Goal: Task Accomplishment & Management: Use online tool/utility

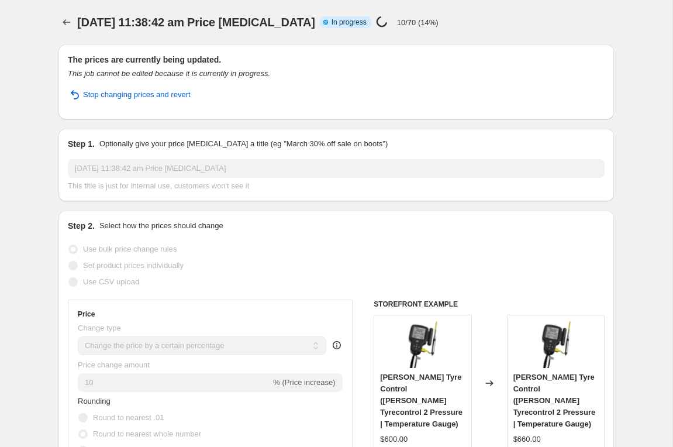
select select "percentage"
select select "vendor"
click at [67, 20] on icon "Price change jobs" at bounding box center [67, 22] width 12 height 12
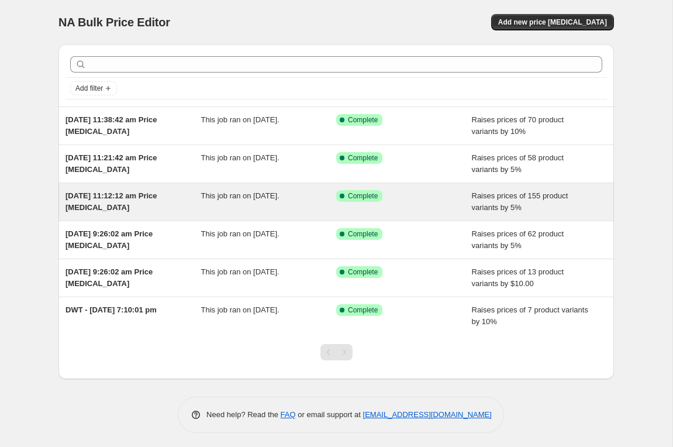
click at [556, 201] on div "Raises prices of 155 product variants by 5%" at bounding box center [540, 201] width 136 height 23
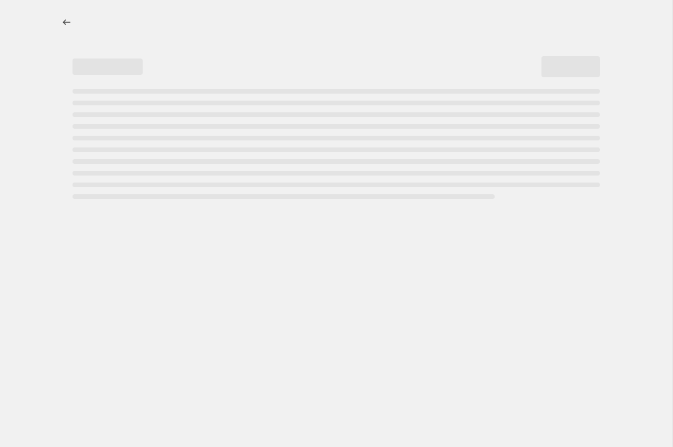
select select "percentage"
select select "vendor"
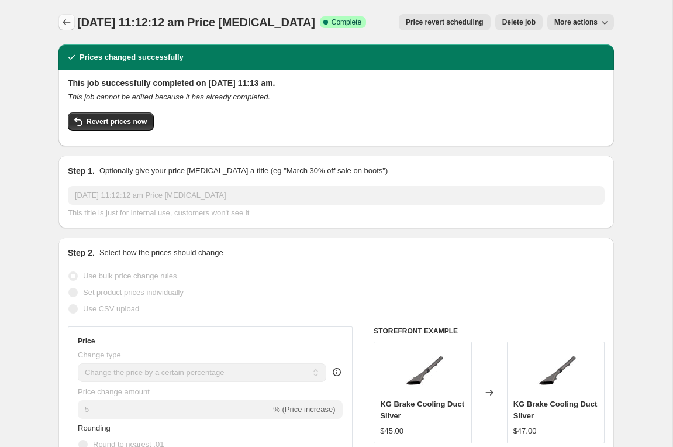
click at [69, 24] on icon "Price change jobs" at bounding box center [67, 22] width 12 height 12
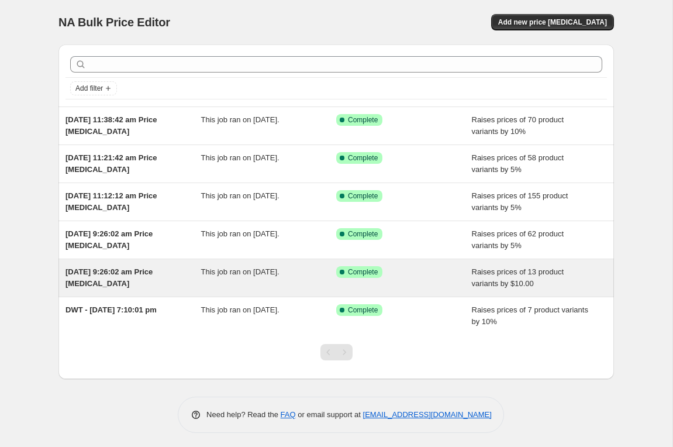
click at [103, 280] on span "[DATE] 9:26:02 am Price [MEDICAL_DATA]" at bounding box center [108, 277] width 87 height 20
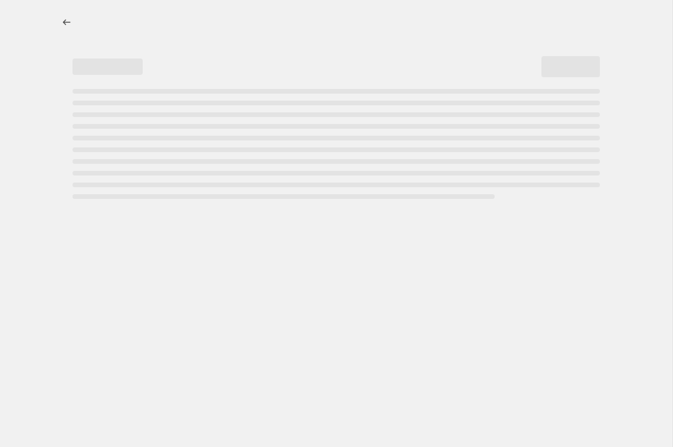
select select "by"
select select "vendor"
select select "tag"
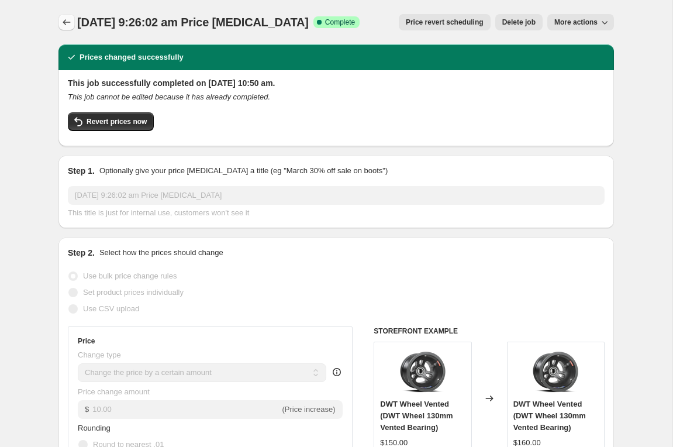
click at [67, 24] on icon "Price change jobs" at bounding box center [67, 22] width 12 height 12
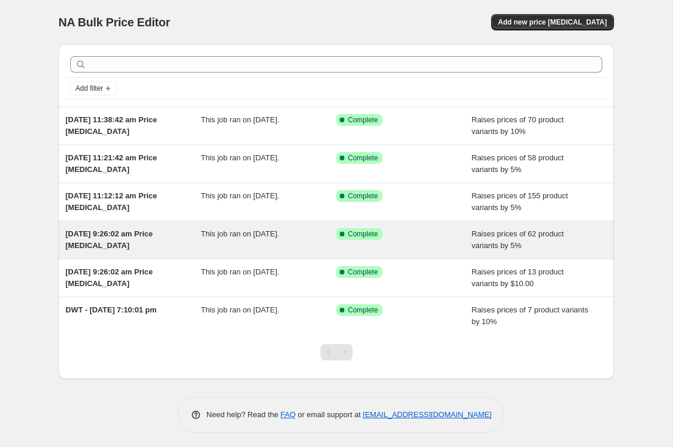
click at [112, 244] on span "[DATE] 9:26:02 am Price [MEDICAL_DATA]" at bounding box center [108, 239] width 87 height 20
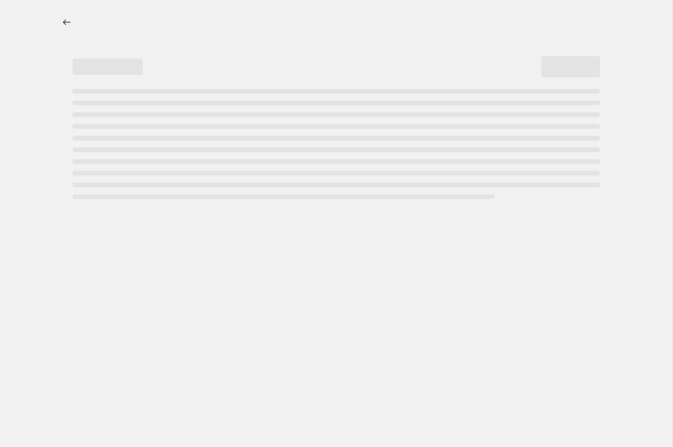
select select "percentage"
select select "vendor"
select select "tag"
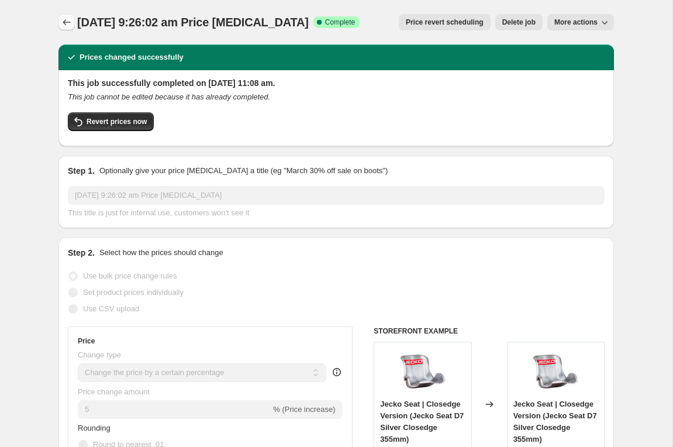
click at [68, 26] on icon "Price change jobs" at bounding box center [67, 22] width 12 height 12
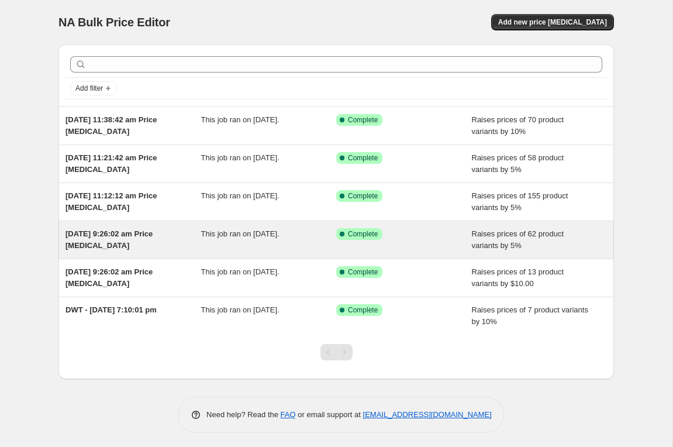
click at [103, 237] on span "[DATE] 9:26:02 am Price [MEDICAL_DATA]" at bounding box center [108, 239] width 87 height 20
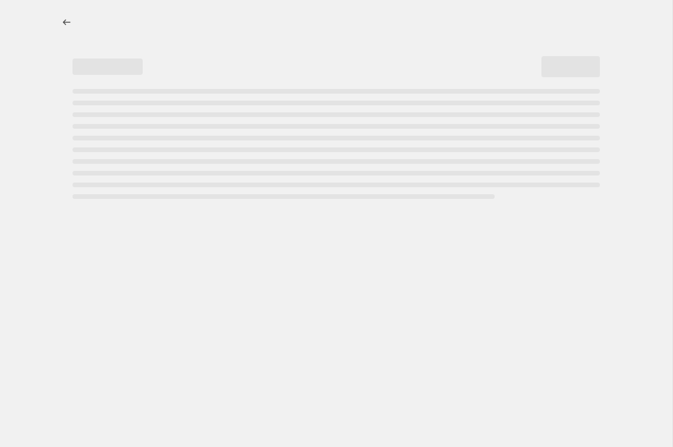
select select "percentage"
select select "vendor"
select select "tag"
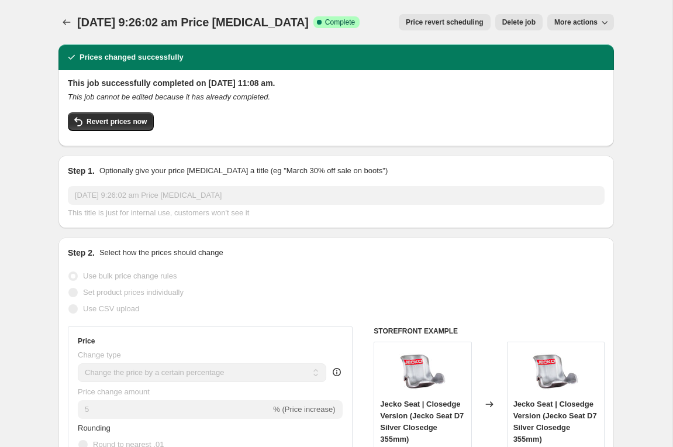
click at [64, 26] on icon "Price change jobs" at bounding box center [67, 22] width 12 height 12
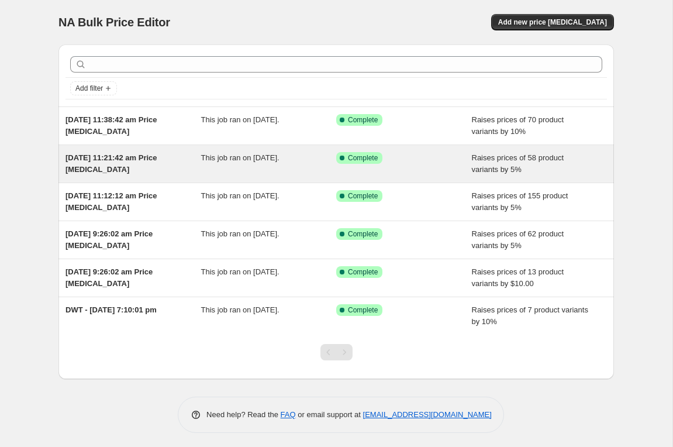
click at [108, 166] on span "[DATE] 11:21:42 am Price [MEDICAL_DATA]" at bounding box center [111, 163] width 92 height 20
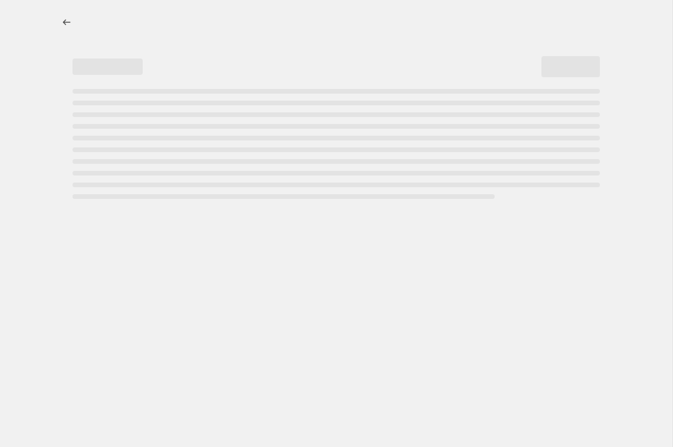
select select "percentage"
select select "vendor"
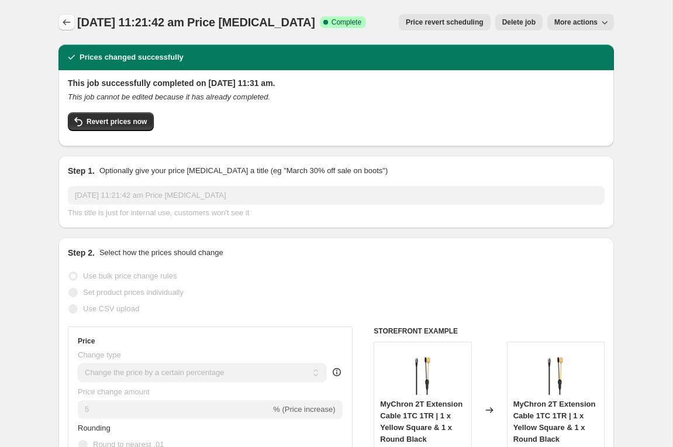
click at [65, 29] on button "Price change jobs" at bounding box center [66, 22] width 16 height 16
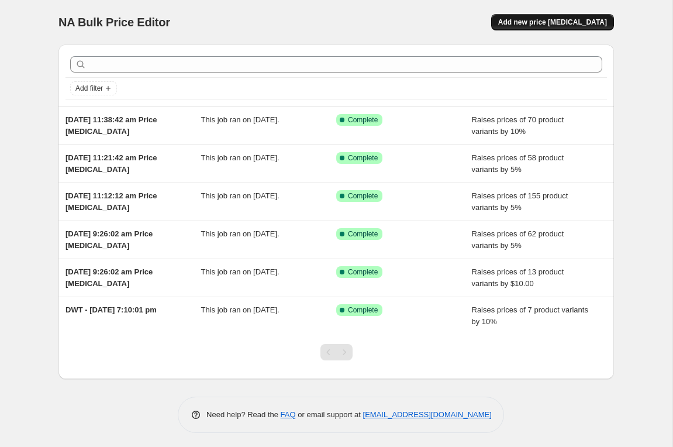
click at [585, 26] on span "Add new price [MEDICAL_DATA]" at bounding box center [552, 22] width 109 height 9
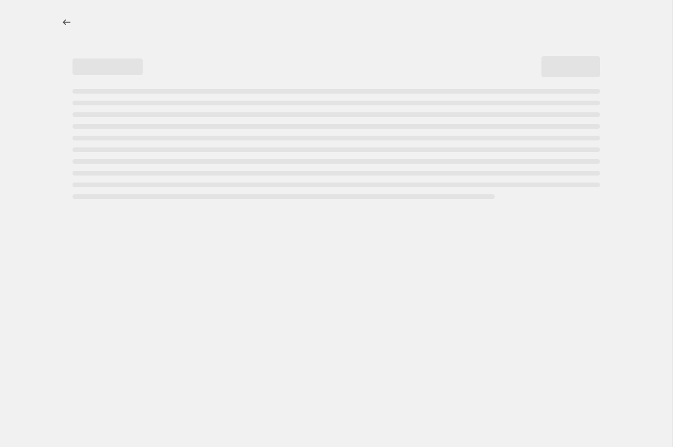
select select "percentage"
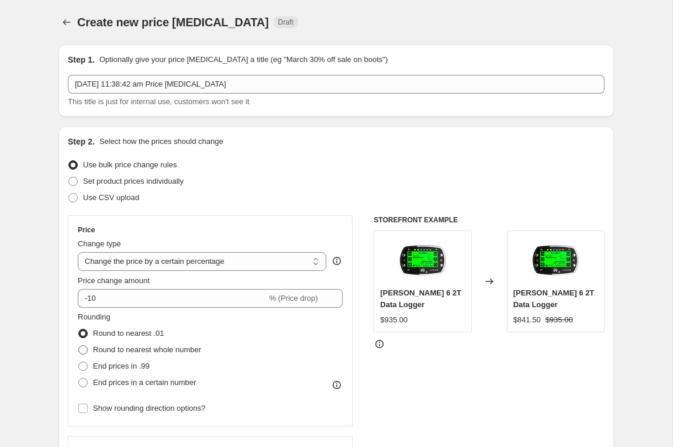
click at [84, 350] on span at bounding box center [82, 349] width 9 height 9
click at [79, 346] on input "Round to nearest whole number" at bounding box center [78, 345] width 1 height 1
radio input "true"
click at [83, 410] on input "Show rounding direction options?" at bounding box center [82, 407] width 9 height 9
checkbox input "true"
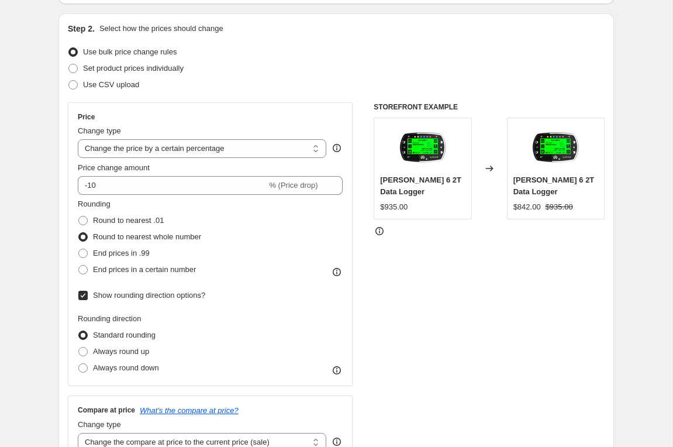
scroll to position [109, 0]
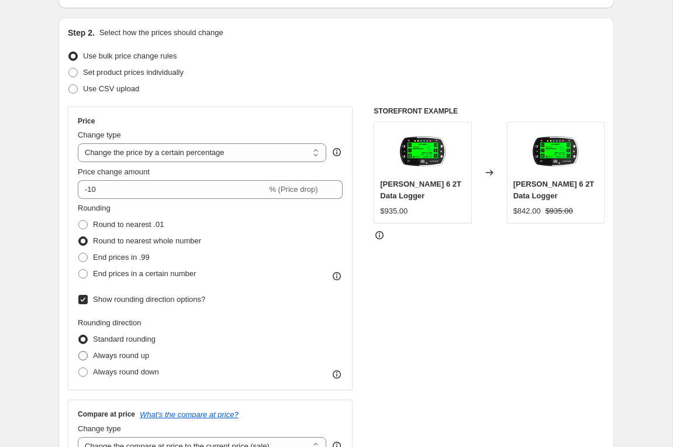
click at [87, 353] on span at bounding box center [82, 355] width 9 height 9
click at [79, 351] on input "Always round up" at bounding box center [78, 351] width 1 height 1
radio input "true"
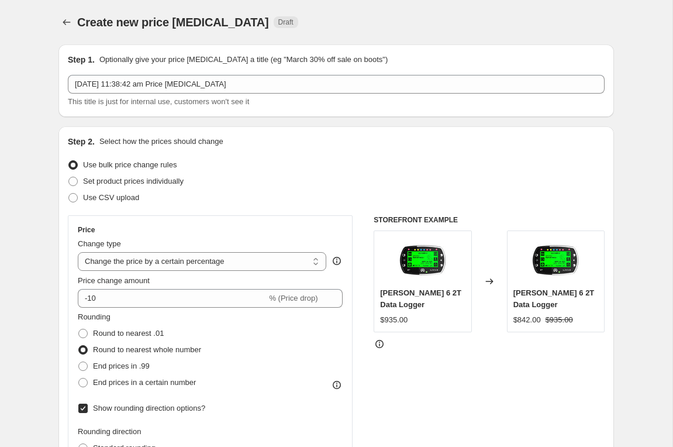
scroll to position [0, 0]
click at [64, 25] on icon "Price change jobs" at bounding box center [67, 22] width 12 height 12
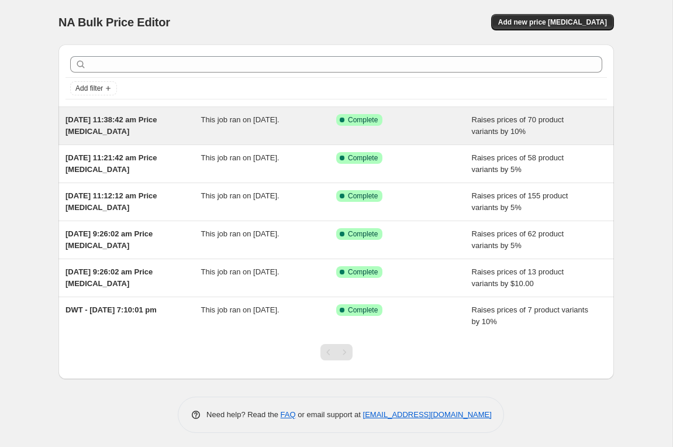
click at [111, 123] on span "[DATE] 11:38:42 am Price [MEDICAL_DATA]" at bounding box center [111, 125] width 92 height 20
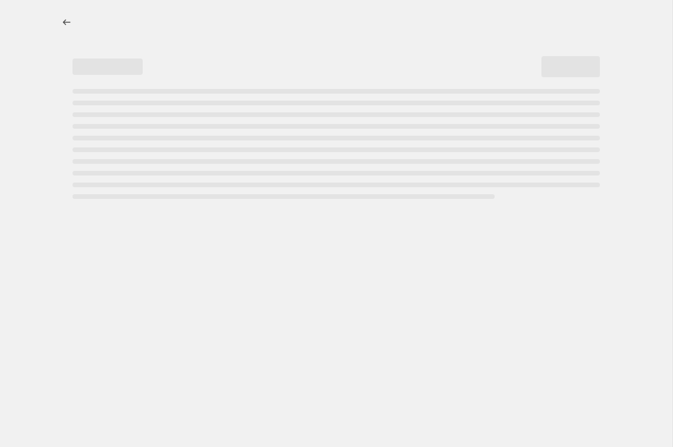
select select "percentage"
select select "vendor"
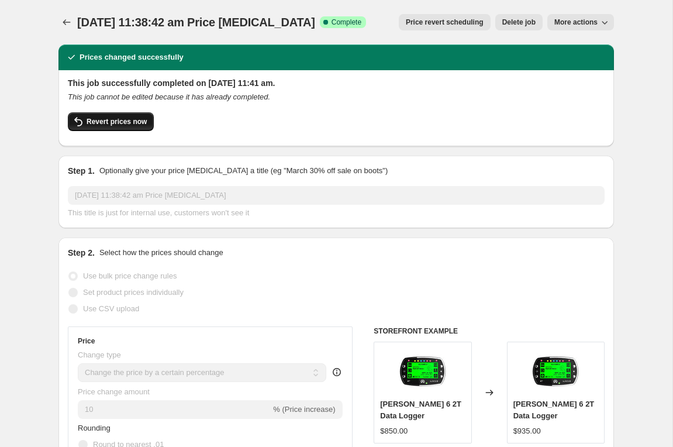
click at [114, 122] on span "Revert prices now" at bounding box center [117, 121] width 60 height 9
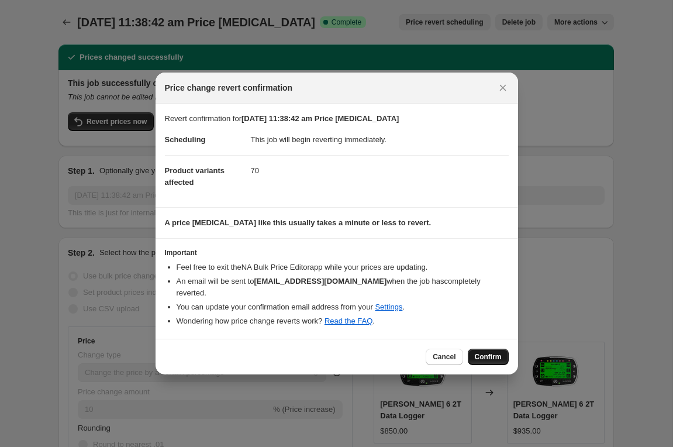
click at [492, 352] on span "Confirm" at bounding box center [488, 356] width 27 height 9
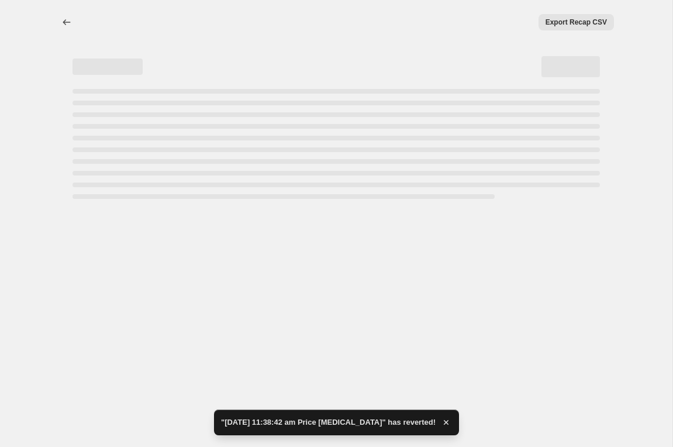
select select "percentage"
select select "vendor"
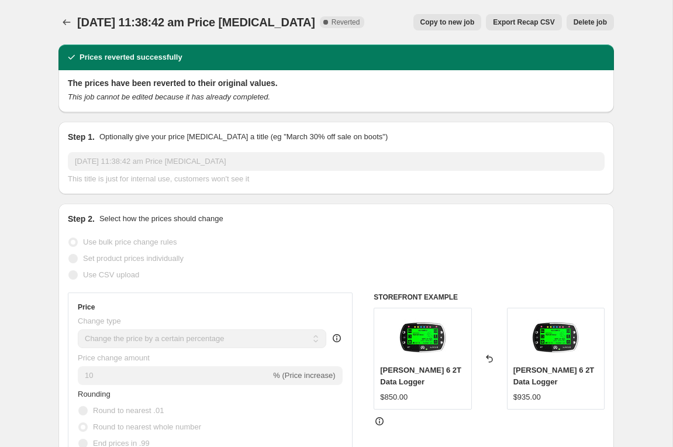
click at [444, 25] on span "Copy to new job" at bounding box center [447, 22] width 54 height 9
select select "percentage"
select select "vendor"
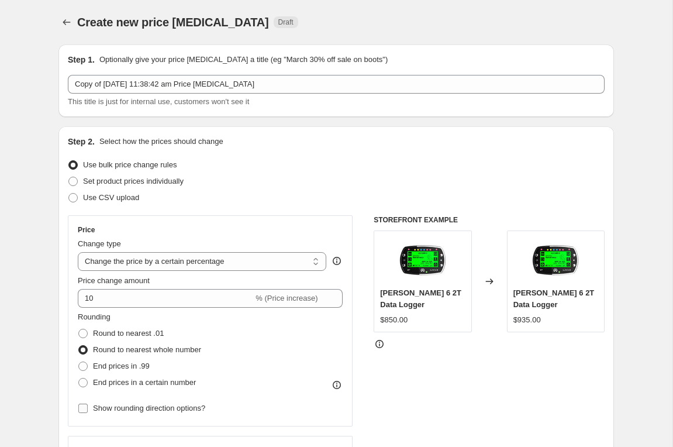
click at [84, 408] on input "Show rounding direction options?" at bounding box center [82, 407] width 9 height 9
checkbox input "true"
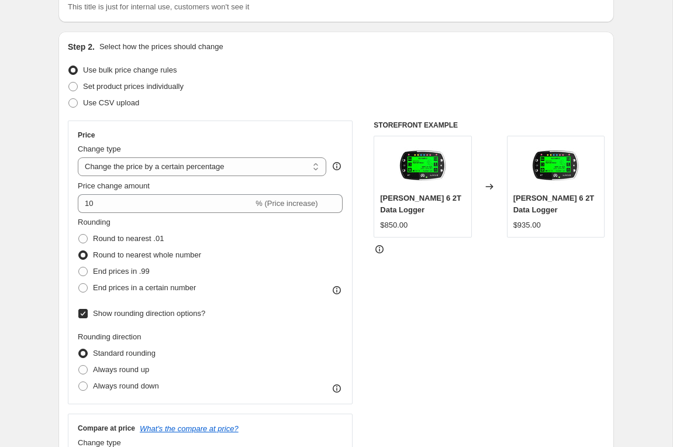
scroll to position [101, 0]
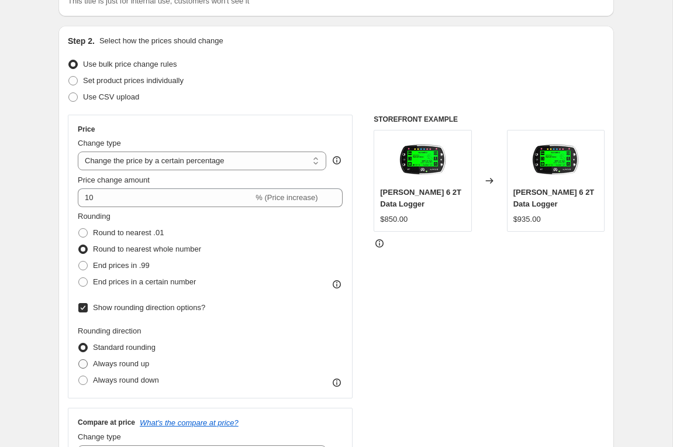
click at [85, 365] on span at bounding box center [82, 363] width 9 height 9
click at [79, 360] on input "Always round up" at bounding box center [78, 359] width 1 height 1
radio input "true"
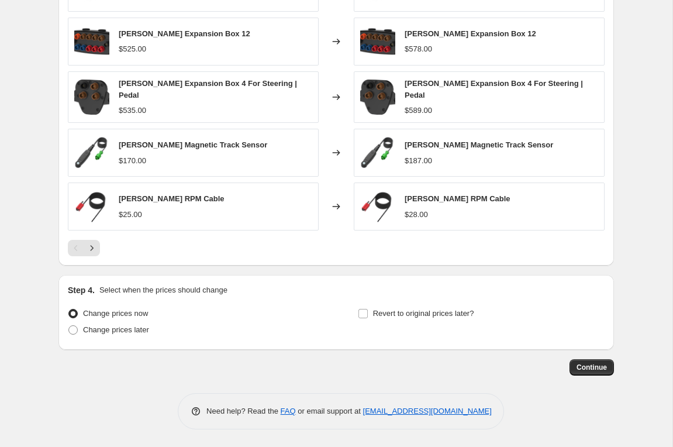
scroll to position [941, 0]
click at [598, 362] on span "Continue" at bounding box center [591, 366] width 30 height 9
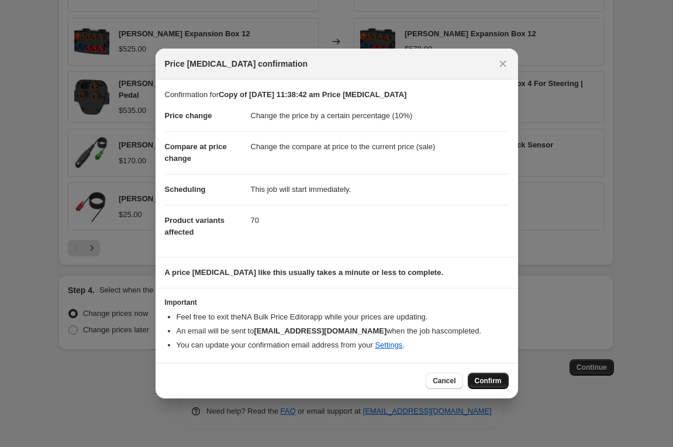
click at [491, 385] on button "Confirm" at bounding box center [488, 380] width 41 height 16
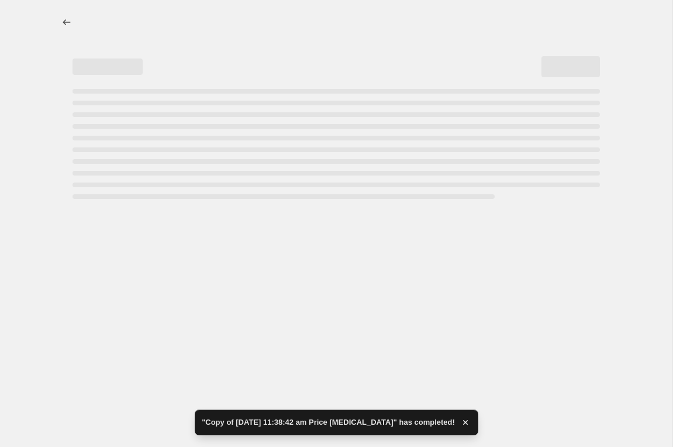
select select "percentage"
select select "vendor"
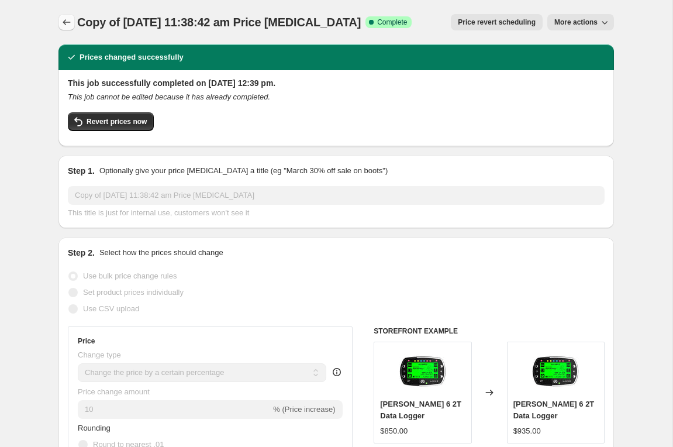
click at [68, 26] on icon "Price change jobs" at bounding box center [67, 22] width 12 height 12
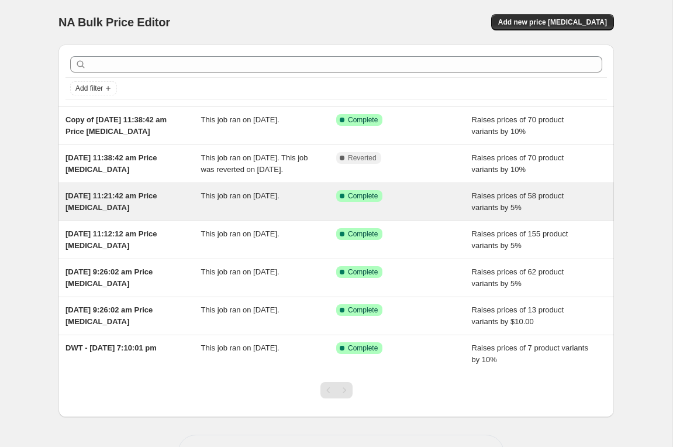
click at [132, 211] on span "[DATE] 11:21:42 am Price [MEDICAL_DATA]" at bounding box center [111, 201] width 92 height 20
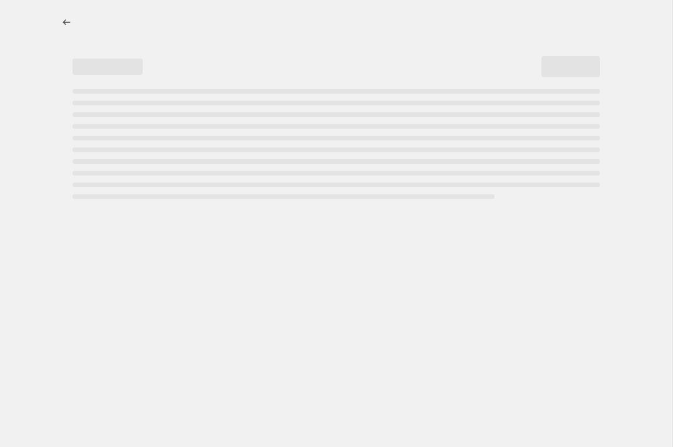
select select "percentage"
select select "vendor"
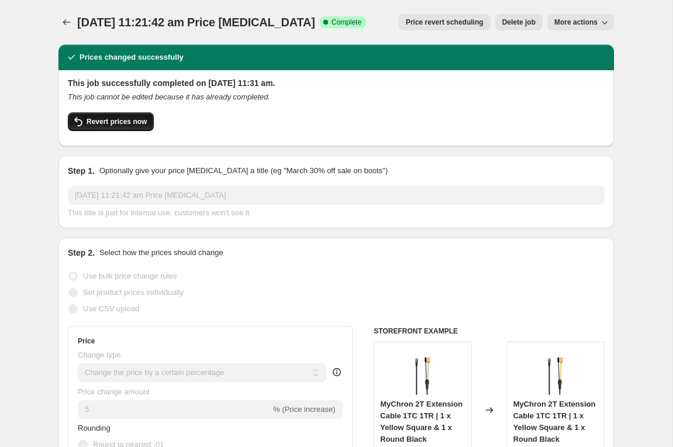
click at [125, 124] on span "Revert prices now" at bounding box center [117, 121] width 60 height 9
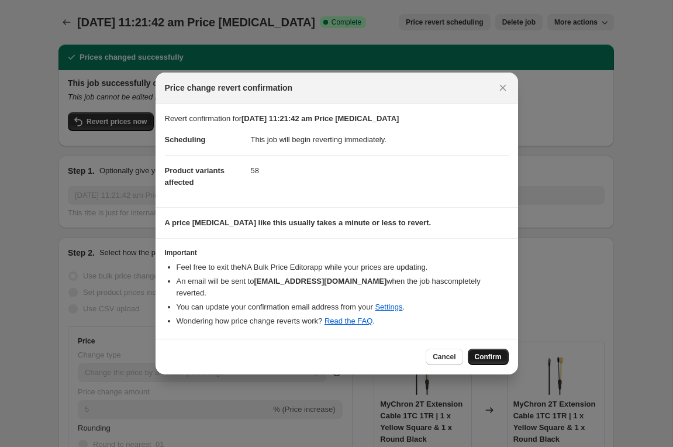
click at [495, 352] on span "Confirm" at bounding box center [488, 356] width 27 height 9
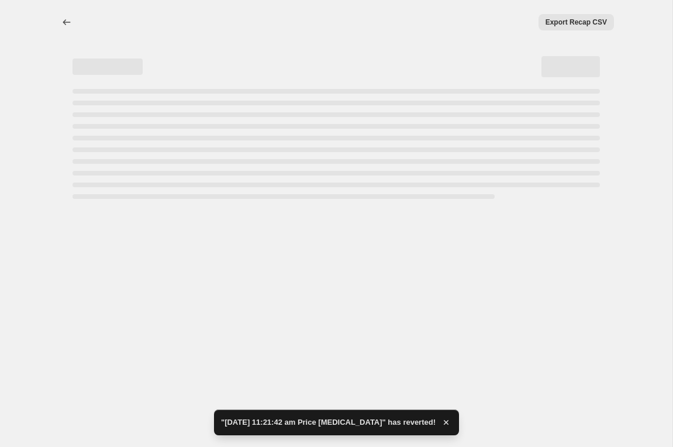
select select "percentage"
select select "vendor"
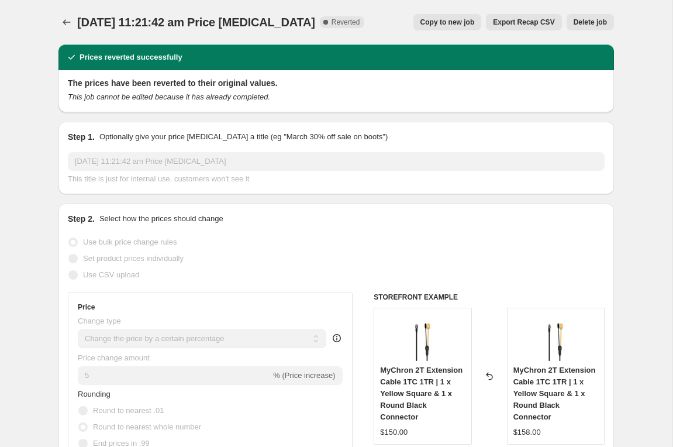
click at [447, 25] on span "Copy to new job" at bounding box center [447, 22] width 54 height 9
select select "percentage"
select select "vendor"
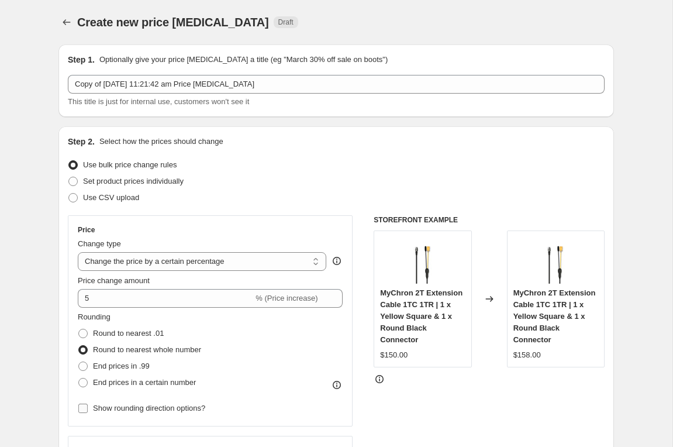
click at [96, 409] on span "Show rounding direction options?" at bounding box center [149, 407] width 112 height 9
click at [88, 409] on input "Show rounding direction options?" at bounding box center [82, 407] width 9 height 9
checkbox input "true"
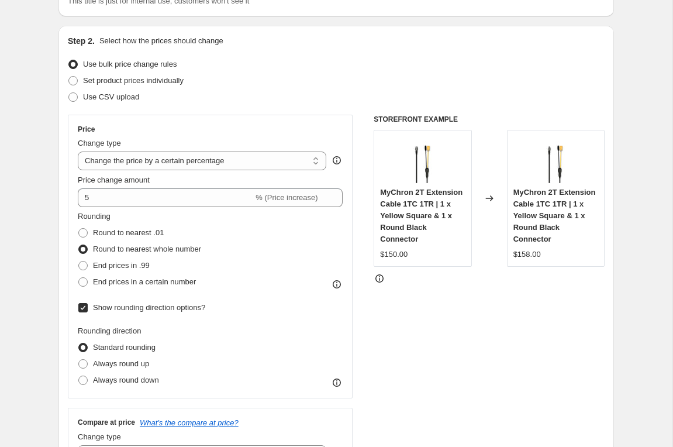
scroll to position [116, 0]
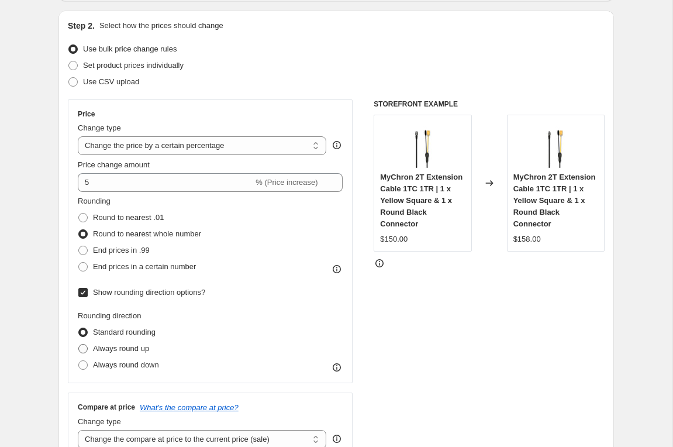
click at [132, 354] on span "Always round up" at bounding box center [121, 349] width 56 height 12
click at [79, 344] on input "Always round up" at bounding box center [78, 344] width 1 height 1
radio input "true"
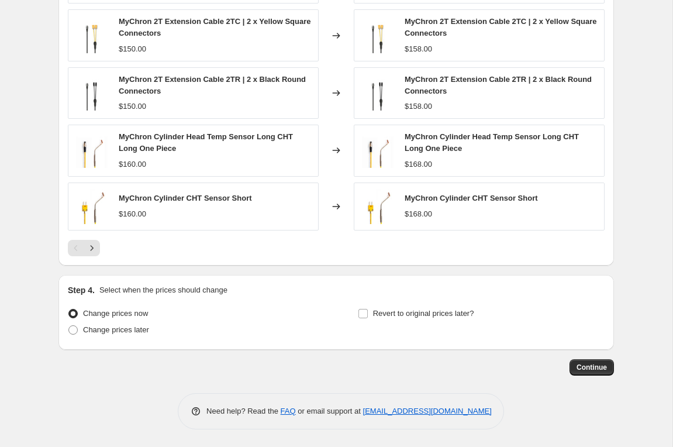
scroll to position [957, 0]
click at [94, 242] on icon "Next" at bounding box center [92, 248] width 12 height 12
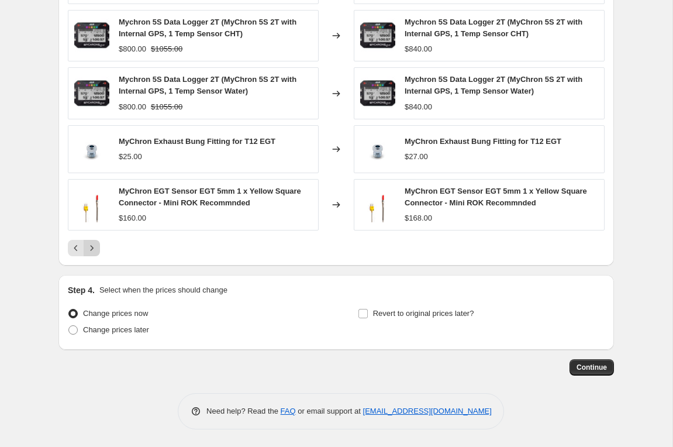
click at [95, 242] on icon "Next" at bounding box center [92, 248] width 12 height 12
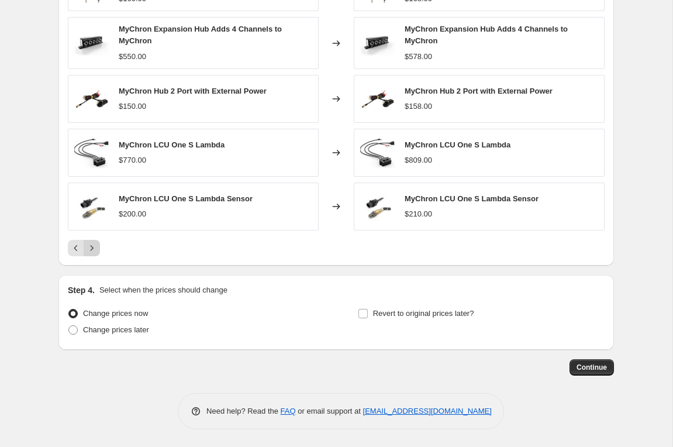
click at [93, 247] on button "Next" at bounding box center [92, 248] width 16 height 16
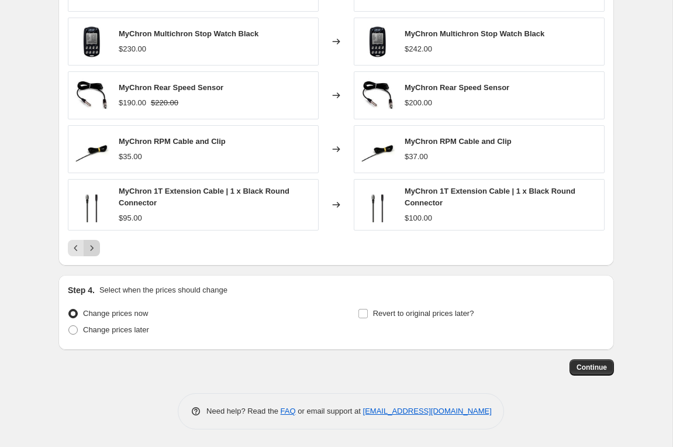
click at [94, 242] on icon "Next" at bounding box center [92, 248] width 12 height 12
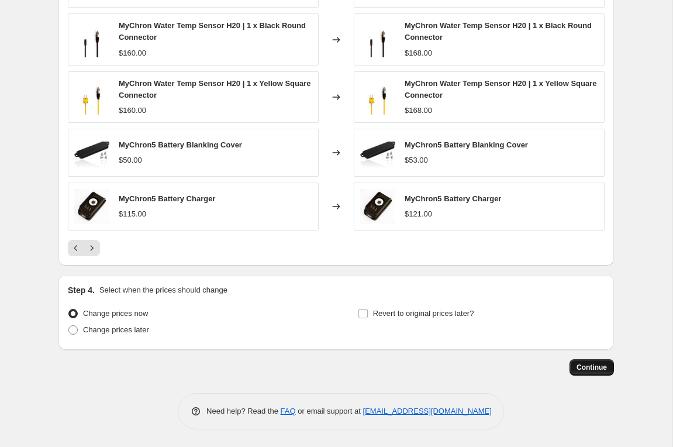
click at [598, 364] on span "Continue" at bounding box center [591, 366] width 30 height 9
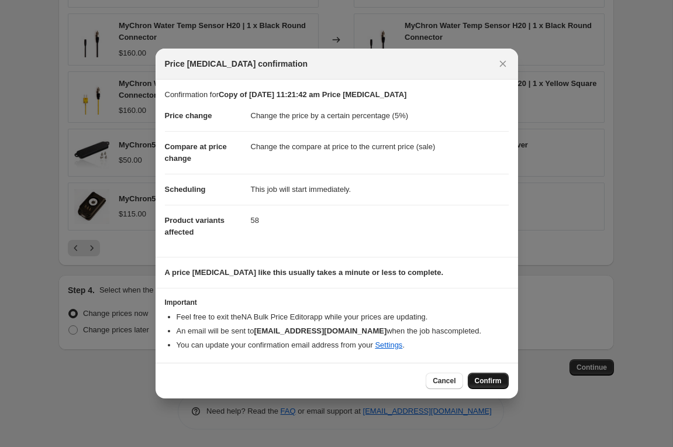
click at [491, 379] on span "Confirm" at bounding box center [488, 380] width 27 height 9
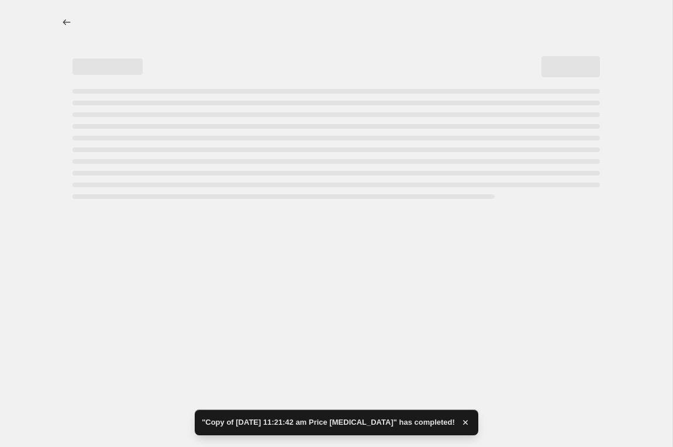
select select "percentage"
select select "vendor"
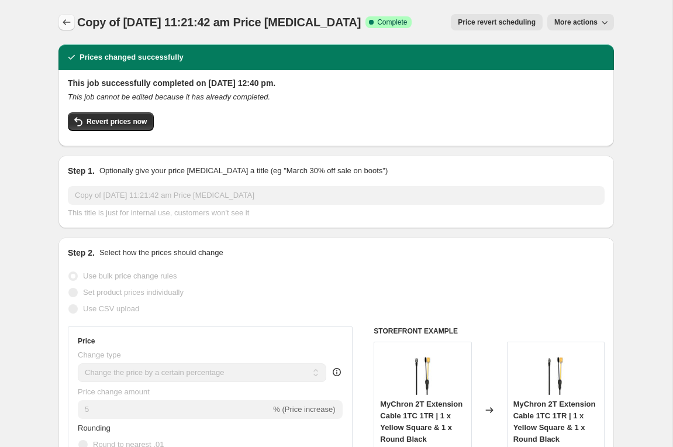
click at [70, 23] on icon "Price change jobs" at bounding box center [67, 22] width 12 height 12
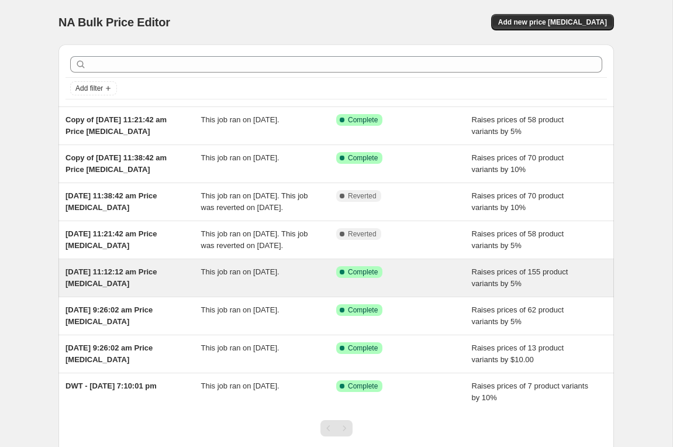
click at [109, 288] on span "[DATE] 11:12:12 am Price [MEDICAL_DATA]" at bounding box center [111, 277] width 92 height 20
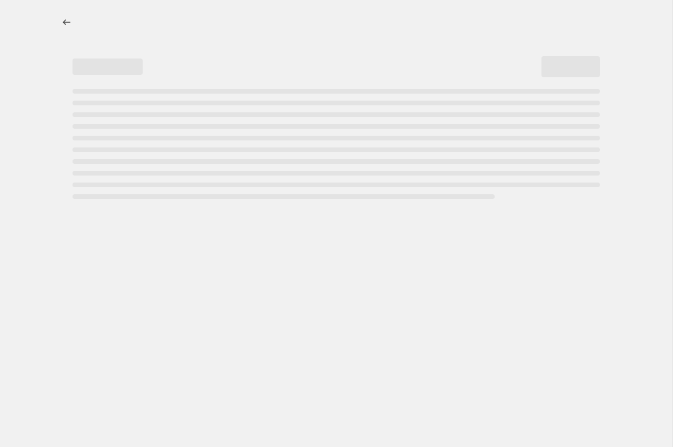
select select "percentage"
select select "vendor"
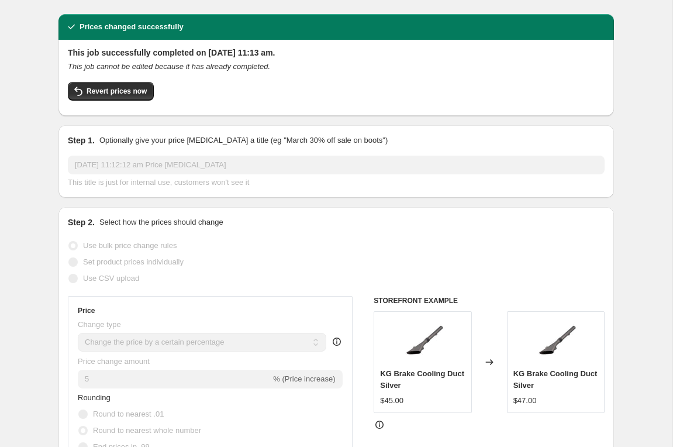
scroll to position [29, 0]
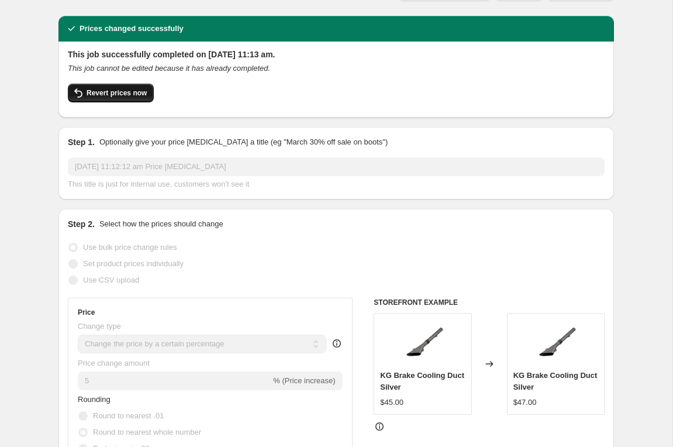
click at [127, 96] on span "Revert prices now" at bounding box center [117, 92] width 60 height 9
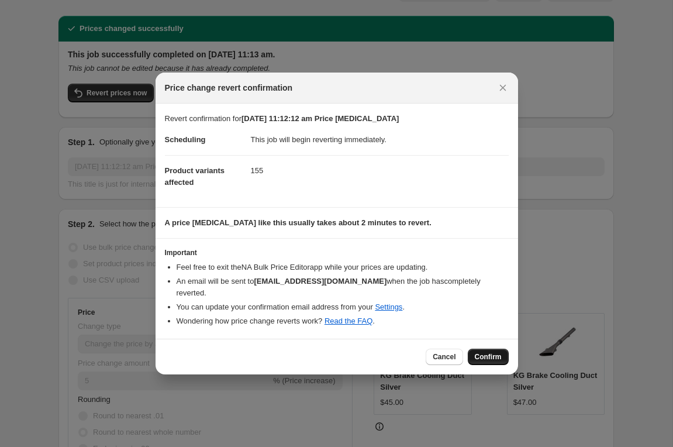
click at [494, 352] on span "Confirm" at bounding box center [488, 356] width 27 height 9
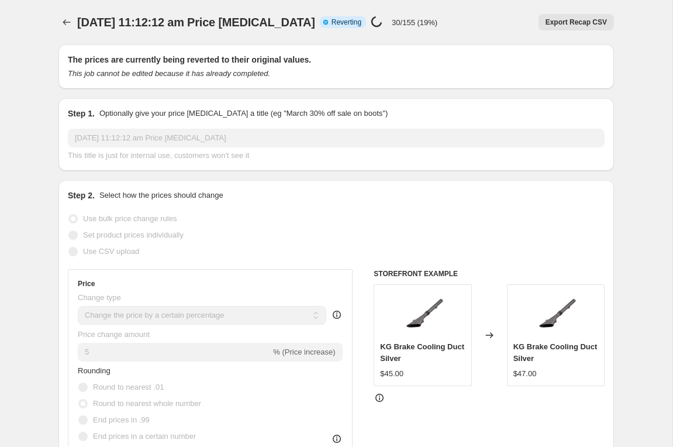
scroll to position [0, 0]
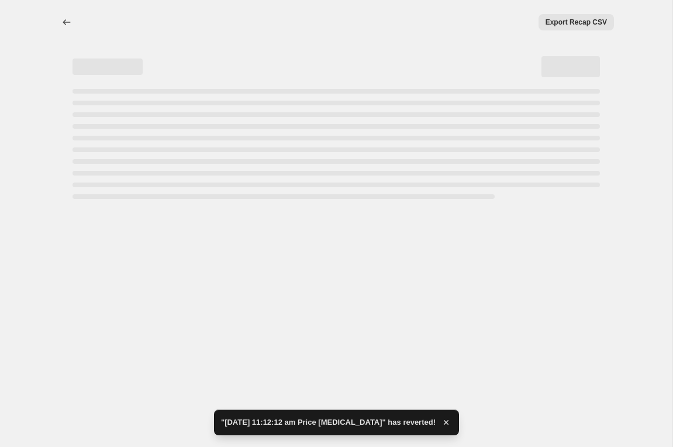
select select "percentage"
select select "vendor"
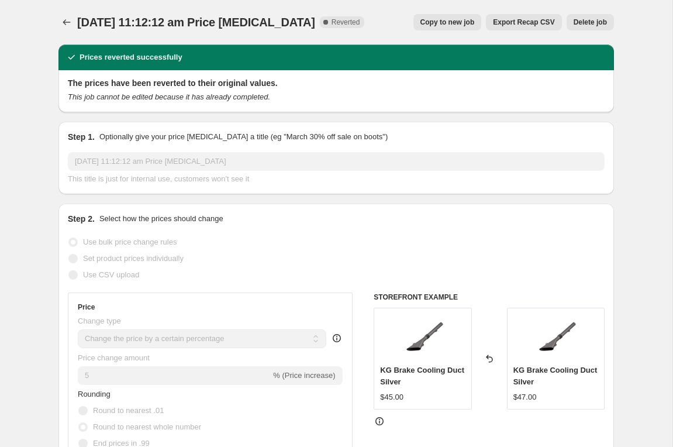
click at [453, 23] on span "Copy to new job" at bounding box center [447, 22] width 54 height 9
select select "percentage"
select select "vendor"
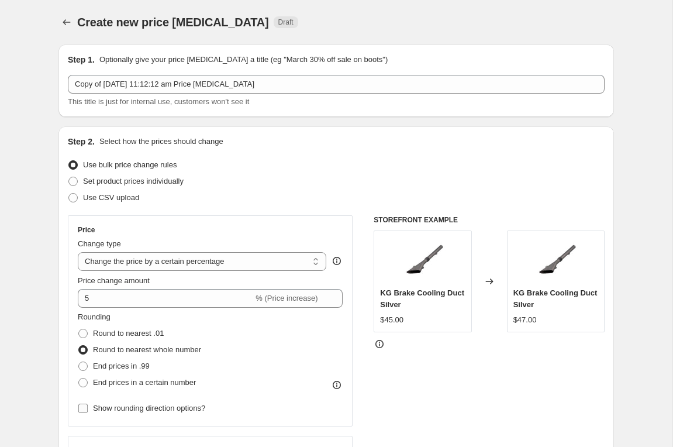
click at [87, 412] on span at bounding box center [82, 407] width 9 height 9
click at [87, 412] on input "Show rounding direction options?" at bounding box center [82, 407] width 9 height 9
checkbox input "true"
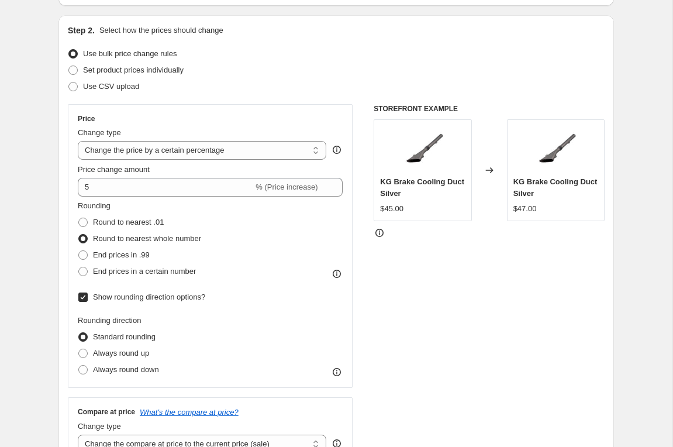
scroll to position [123, 0]
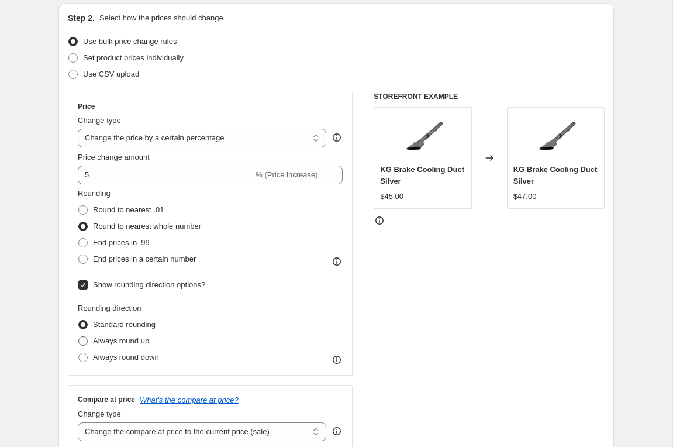
click at [133, 341] on span "Always round up" at bounding box center [121, 340] width 56 height 9
click at [79, 337] on input "Always round up" at bounding box center [78, 336] width 1 height 1
radio input "true"
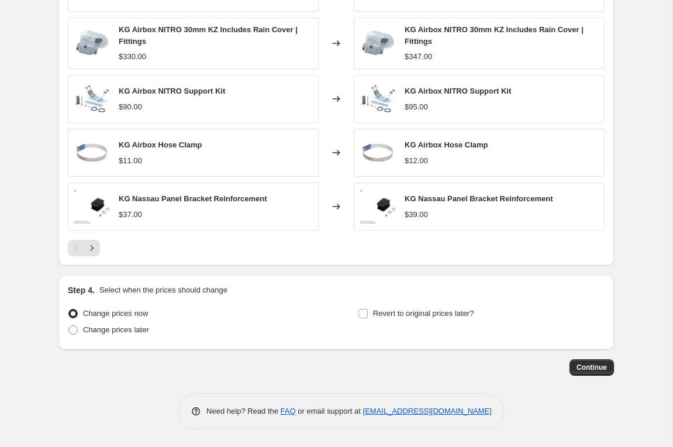
scroll to position [945, 0]
click at [598, 362] on span "Continue" at bounding box center [591, 366] width 30 height 9
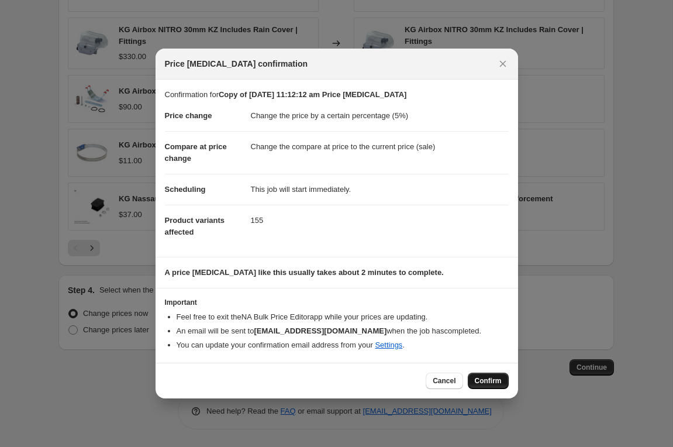
click at [499, 383] on span "Confirm" at bounding box center [488, 380] width 27 height 9
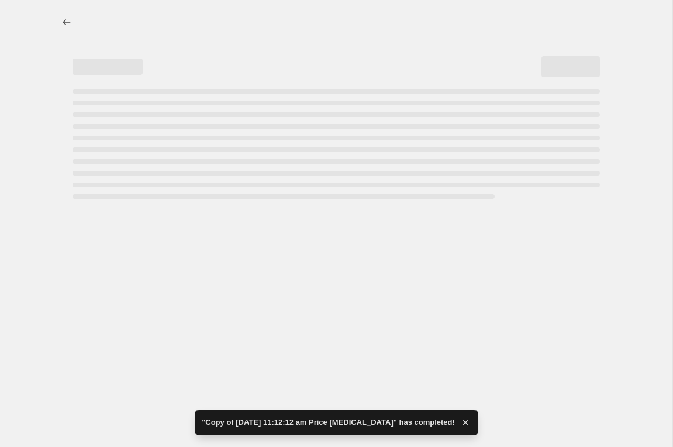
select select "percentage"
select select "vendor"
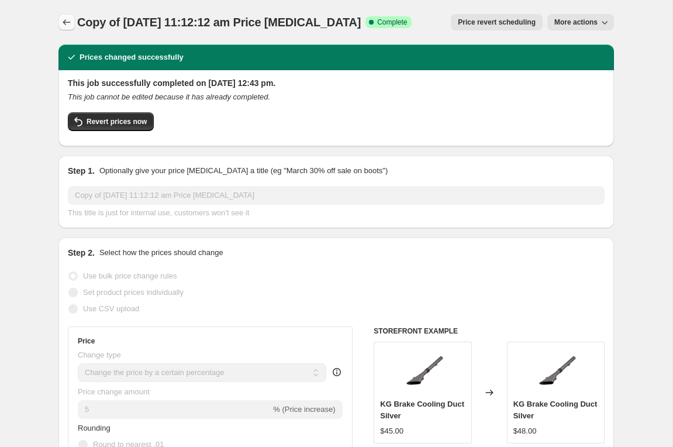
click at [64, 24] on icon "Price change jobs" at bounding box center [67, 22] width 12 height 12
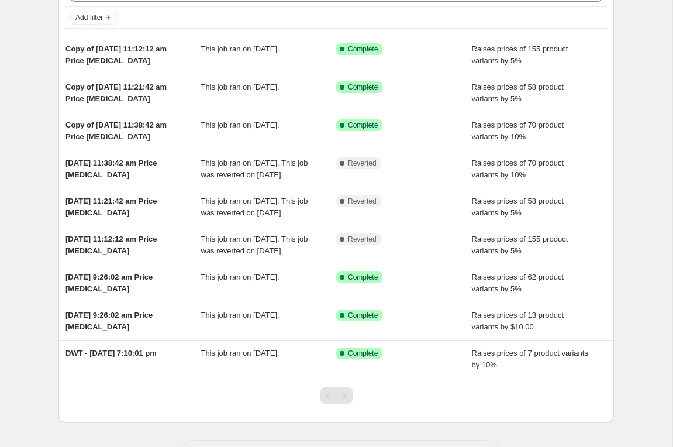
scroll to position [81, 0]
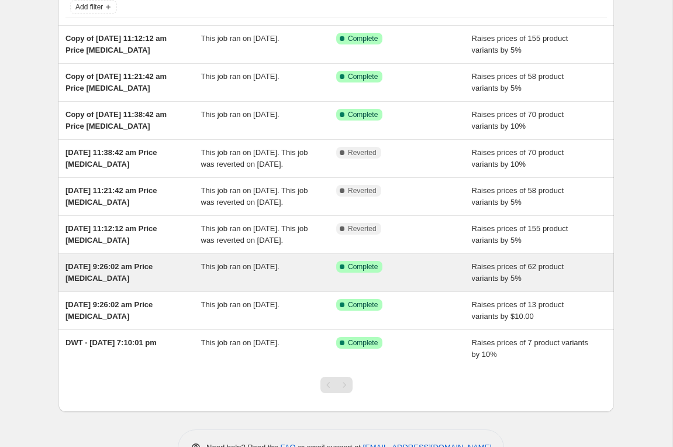
click at [111, 282] on span "[DATE] 9:26:02 am Price [MEDICAL_DATA]" at bounding box center [108, 272] width 87 height 20
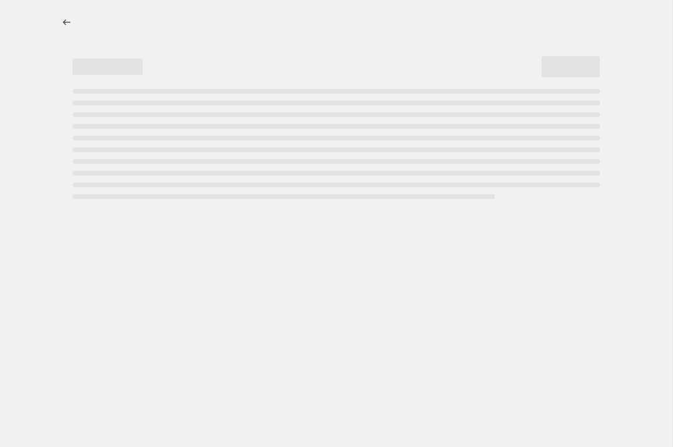
select select "percentage"
select select "vendor"
select select "tag"
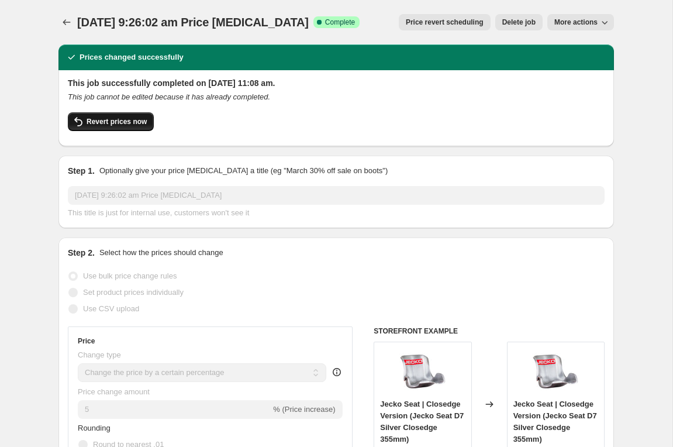
click at [123, 122] on span "Revert prices now" at bounding box center [117, 121] width 60 height 9
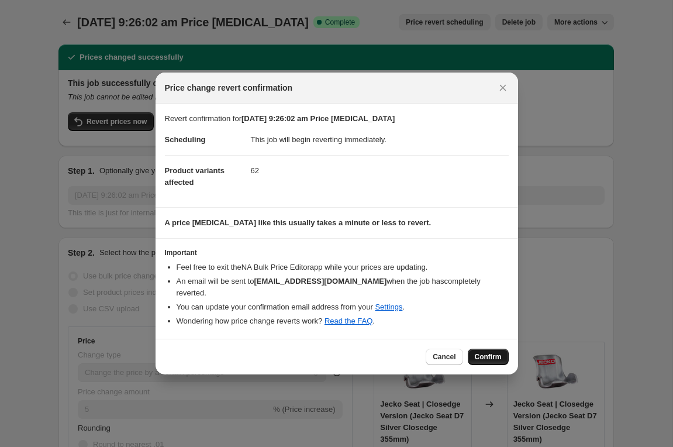
click at [493, 352] on span "Confirm" at bounding box center [488, 356] width 27 height 9
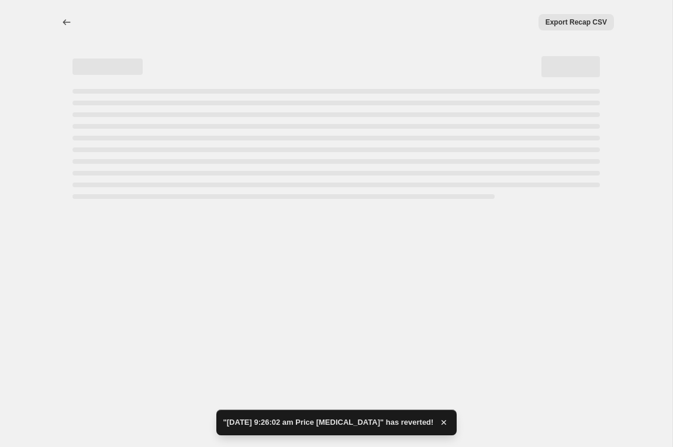
select select "percentage"
select select "vendor"
select select "tag"
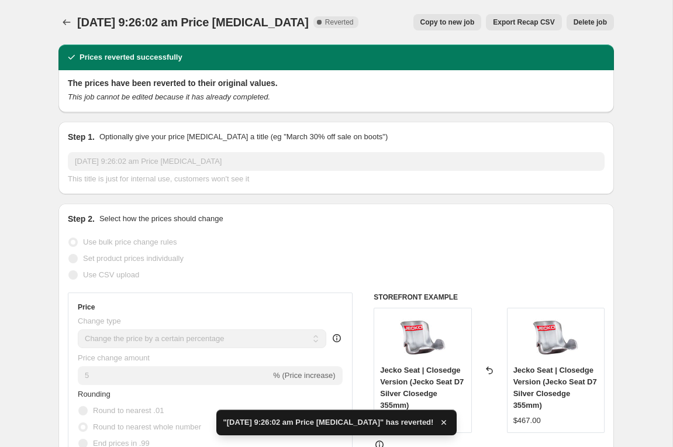
click at [453, 23] on span "Copy to new job" at bounding box center [447, 22] width 54 height 9
select select "percentage"
select select "vendor"
select select "tag"
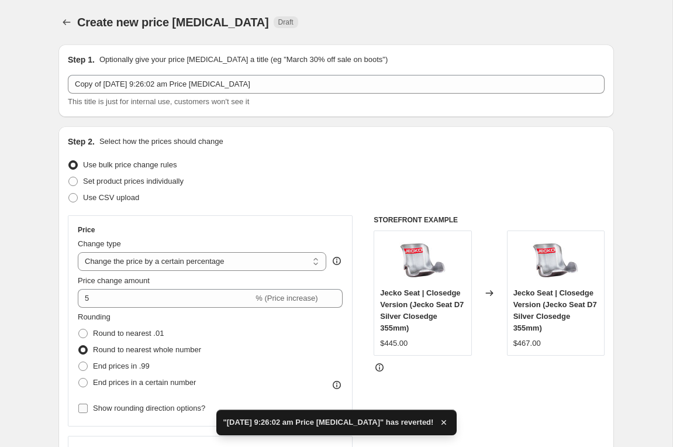
click at [122, 410] on span "Show rounding direction options?" at bounding box center [149, 407] width 112 height 9
click at [88, 410] on input "Show rounding direction options?" at bounding box center [82, 407] width 9 height 9
checkbox input "true"
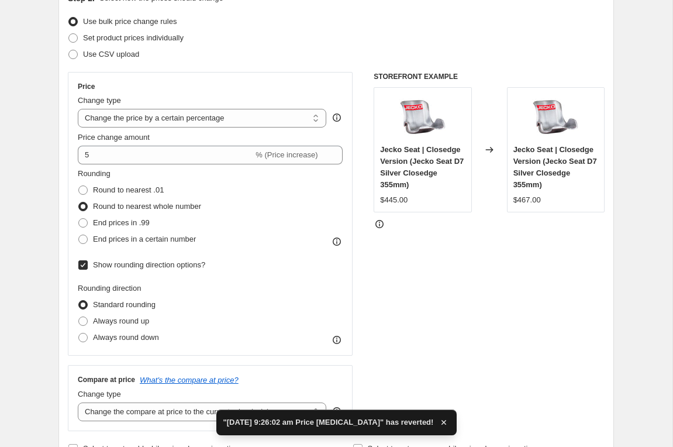
scroll to position [140, 0]
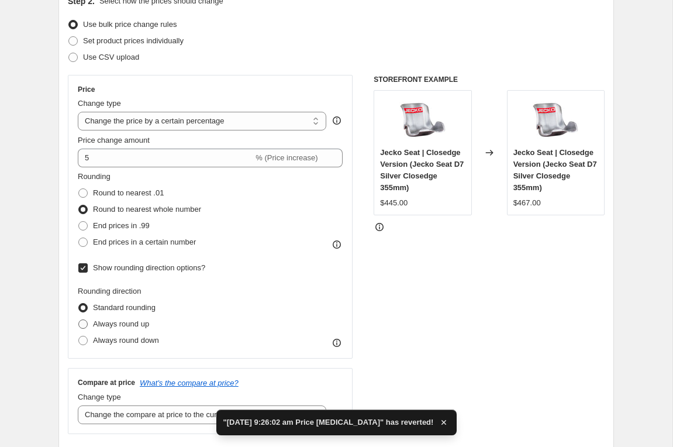
click at [136, 328] on span "Always round up" at bounding box center [121, 323] width 56 height 9
click at [79, 320] on input "Always round up" at bounding box center [78, 319] width 1 height 1
radio input "true"
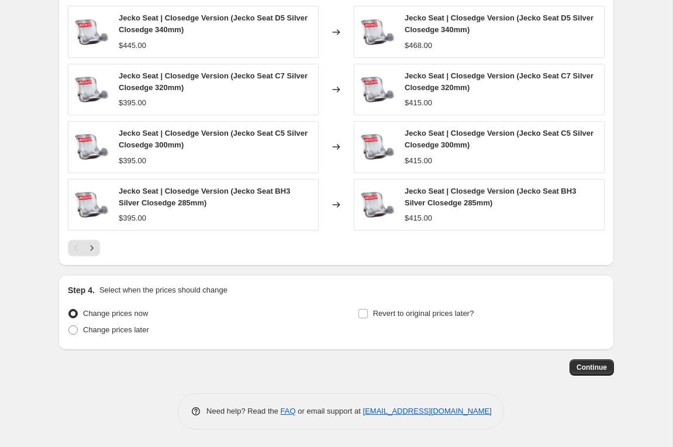
scroll to position [986, 0]
click at [597, 362] on span "Continue" at bounding box center [591, 366] width 30 height 9
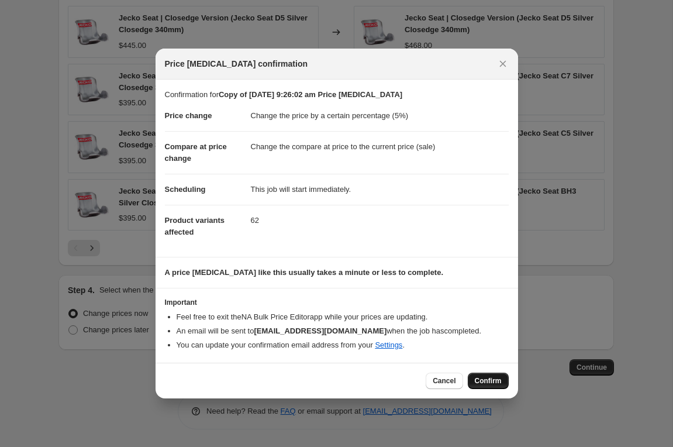
click at [492, 378] on span "Confirm" at bounding box center [488, 380] width 27 height 9
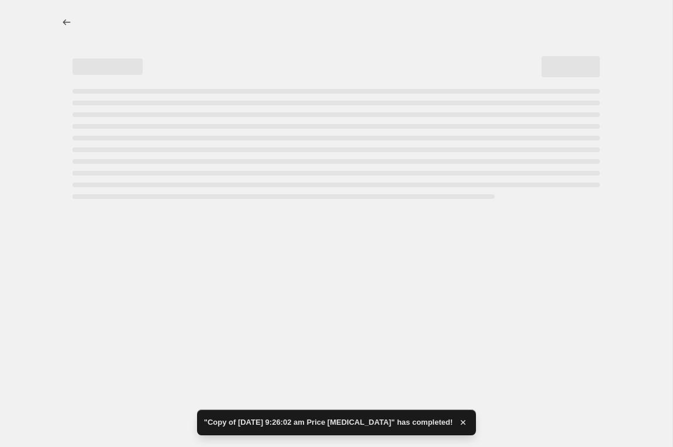
select select "percentage"
select select "vendor"
select select "tag"
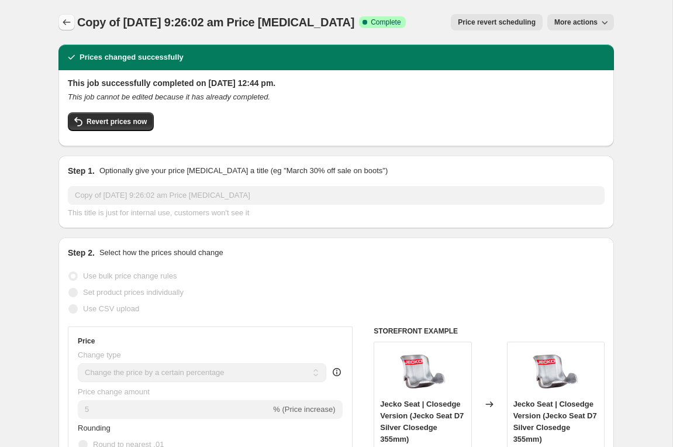
click at [67, 23] on icon "Price change jobs" at bounding box center [67, 22] width 12 height 12
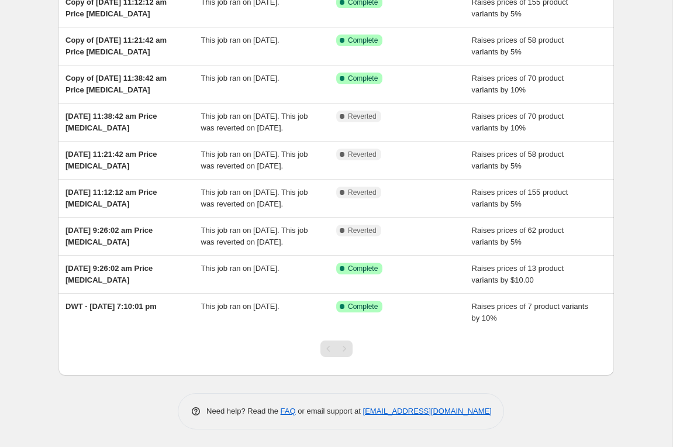
scroll to position [213, 0]
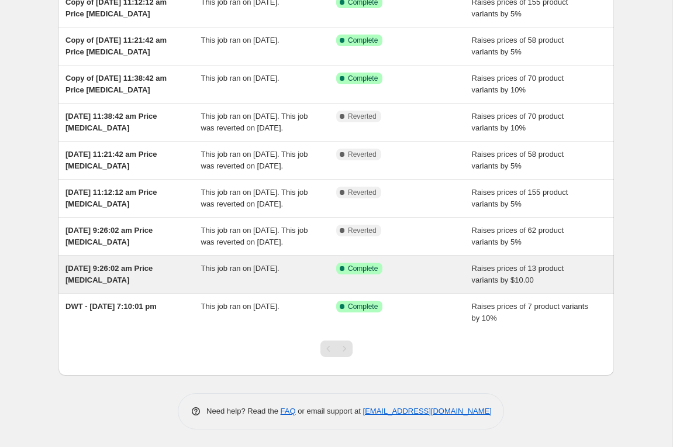
click at [105, 268] on span "[DATE] 9:26:02 am Price [MEDICAL_DATA]" at bounding box center [108, 274] width 87 height 20
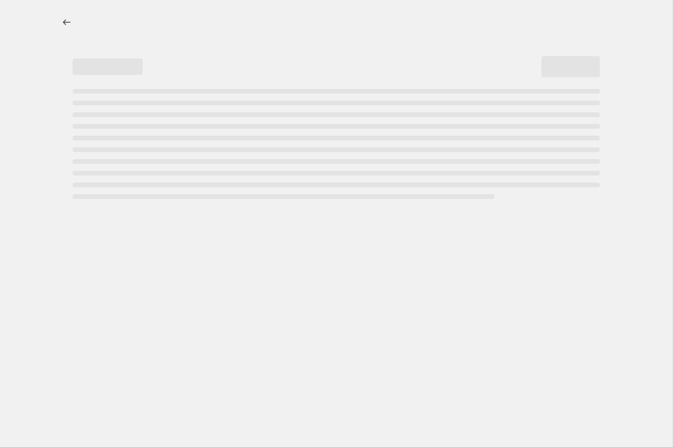
select select "by"
select select "vendor"
select select "tag"
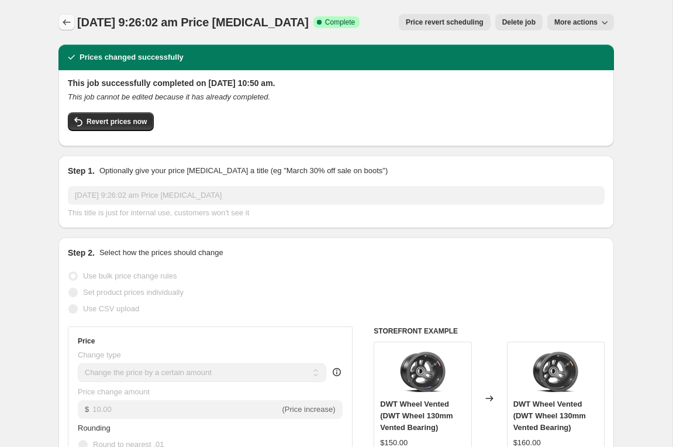
click at [61, 23] on icon "Price change jobs" at bounding box center [67, 22] width 12 height 12
